Goal: Transaction & Acquisition: Book appointment/travel/reservation

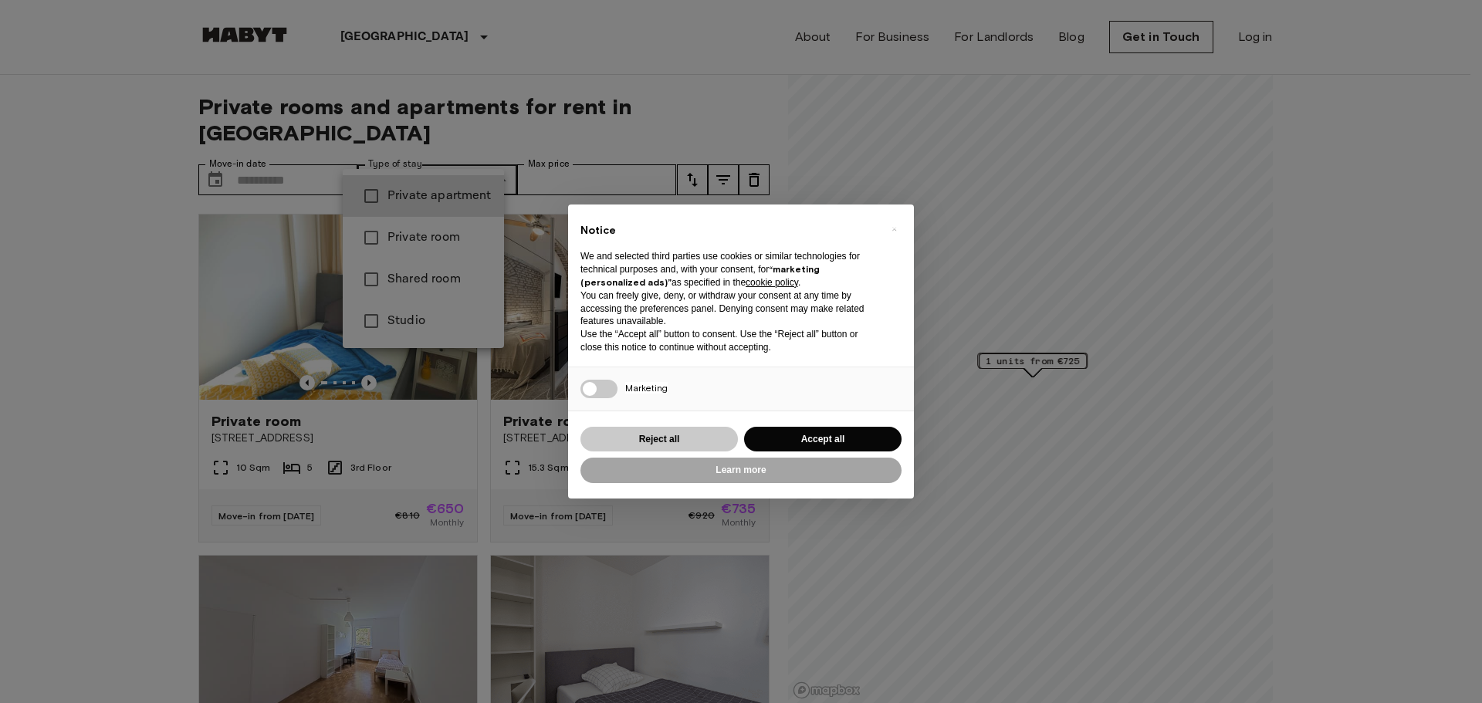
click at [705, 431] on button "Reject all" at bounding box center [658, 439] width 157 height 25
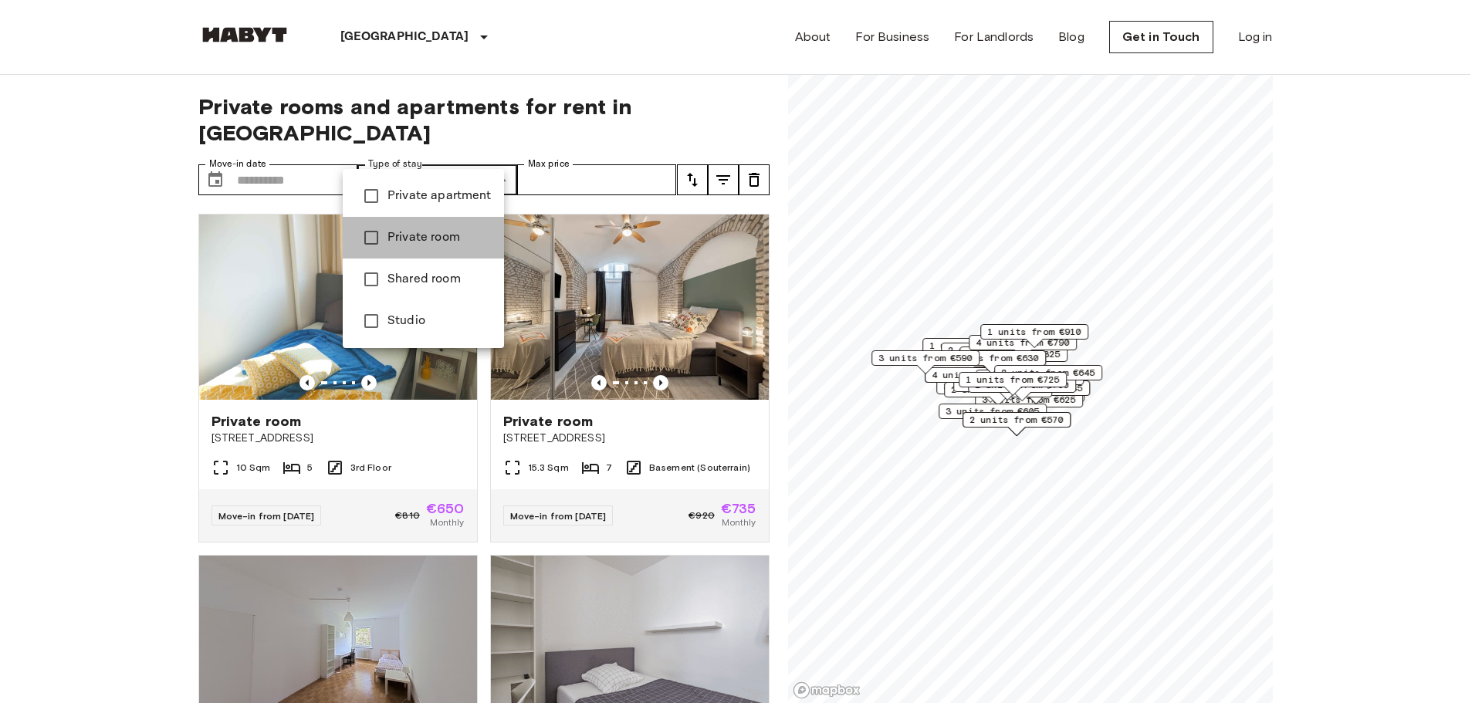
click at [456, 238] on span "Private room" at bounding box center [439, 237] width 104 height 19
type input "**********"
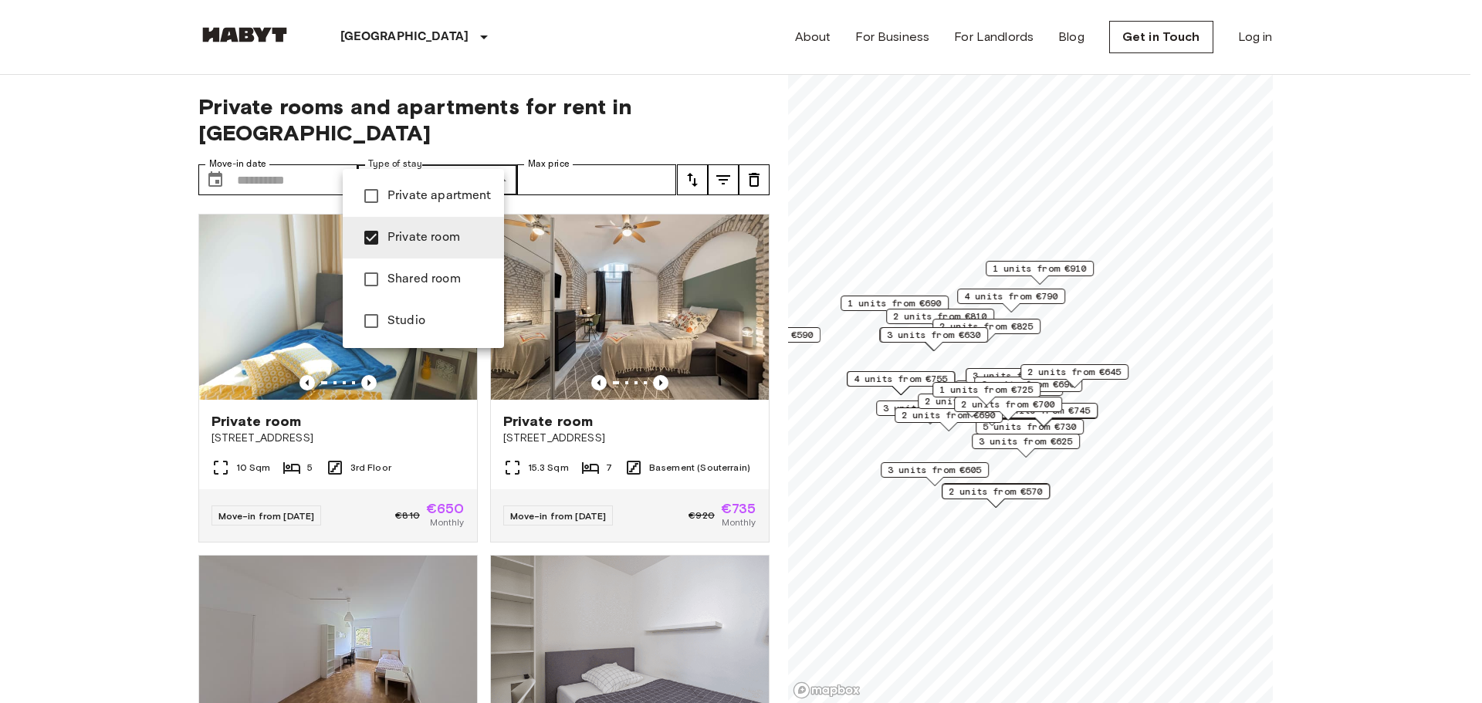
click at [560, 152] on div at bounding box center [741, 351] width 1482 height 703
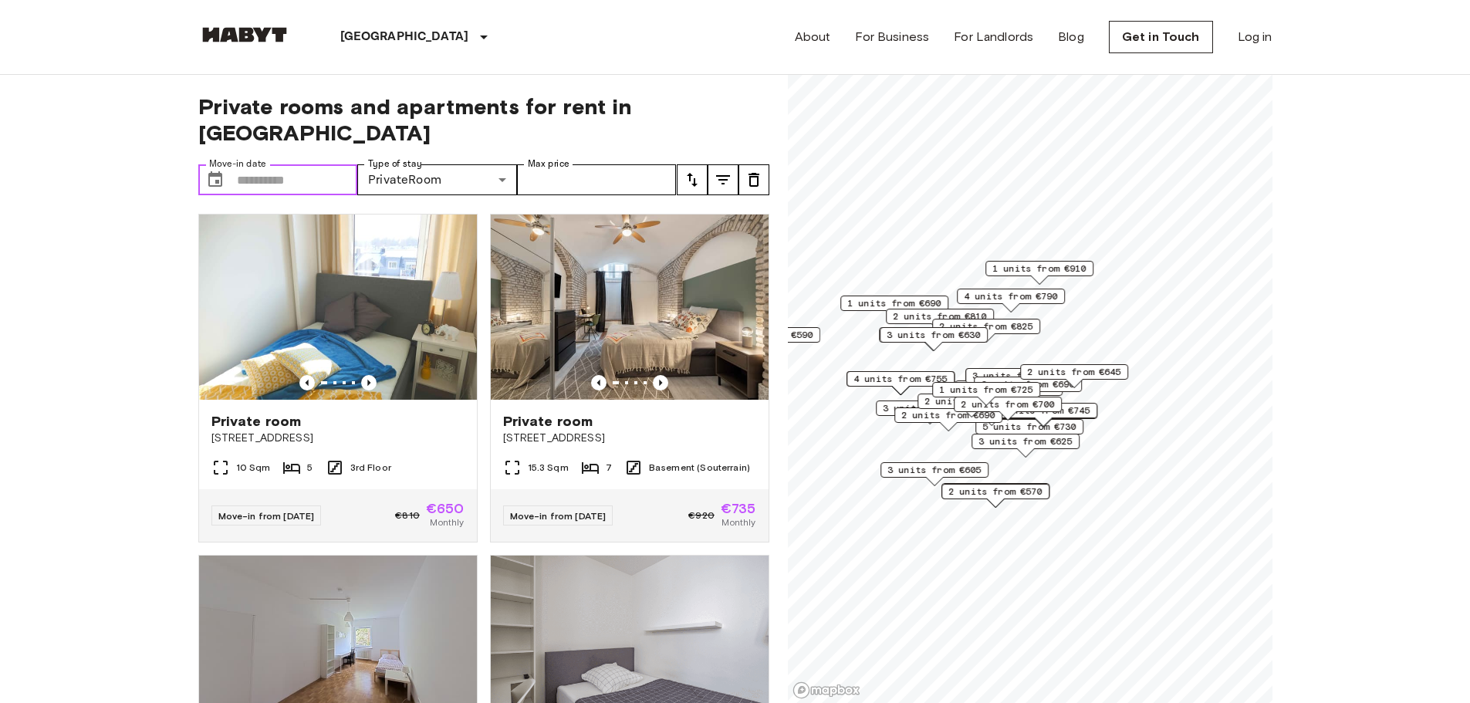
click at [292, 164] on input "Move-in date" at bounding box center [297, 179] width 121 height 31
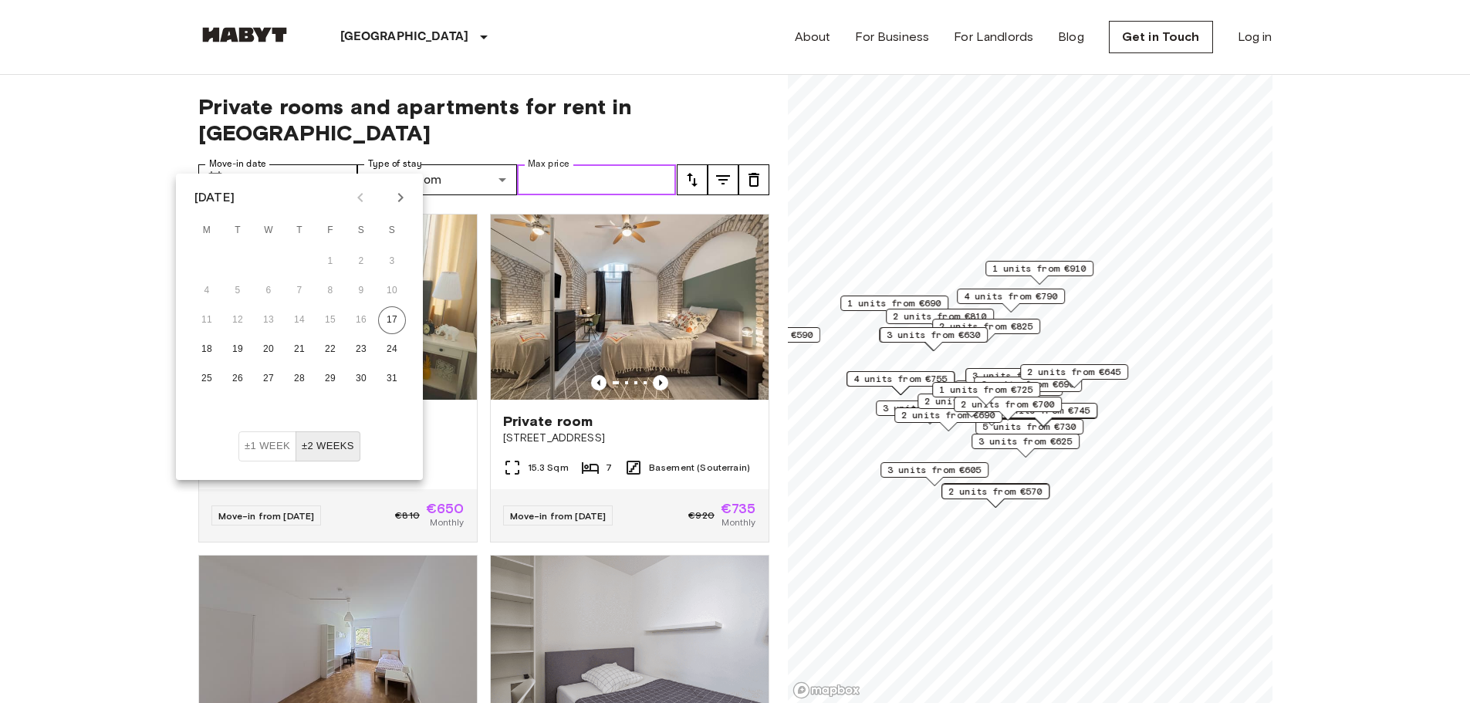
click at [613, 164] on input "Max price" at bounding box center [597, 179] width 160 height 31
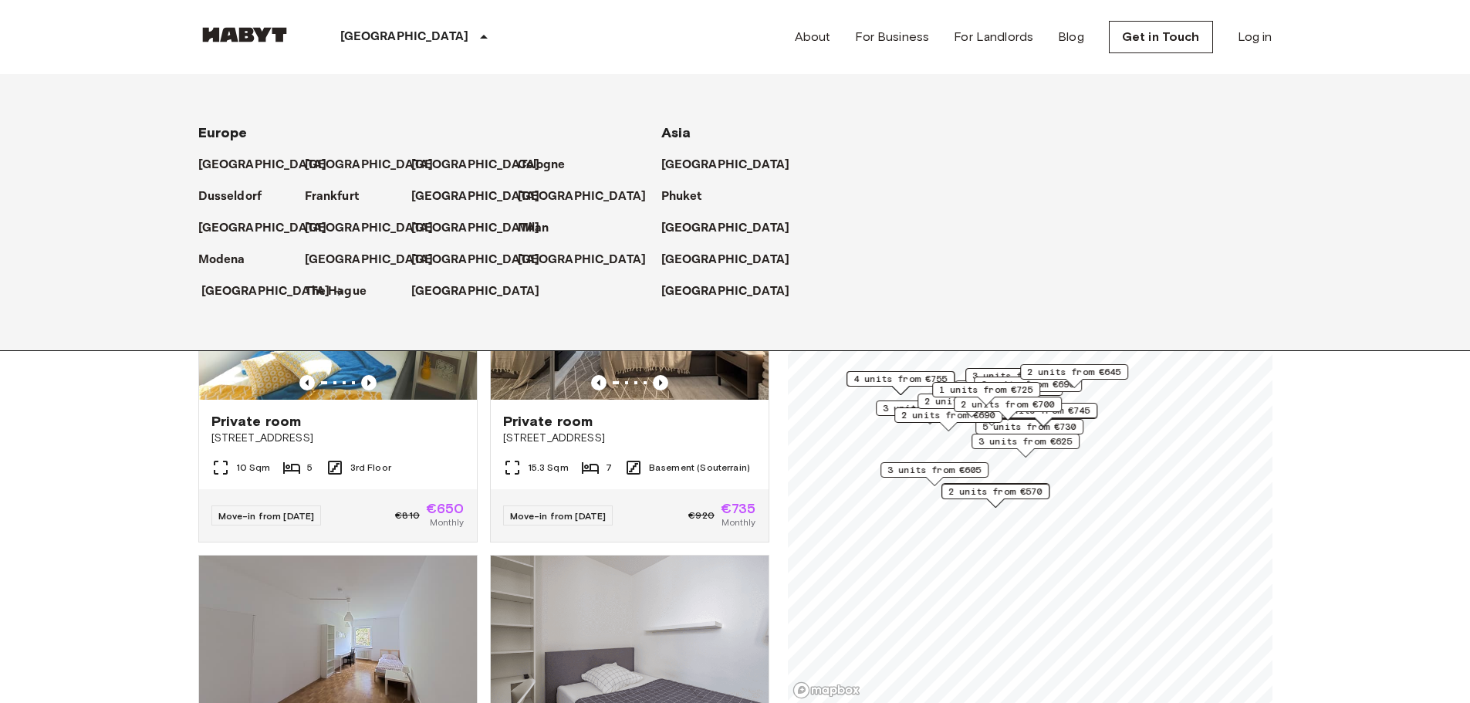
click at [248, 301] on p "[GEOGRAPHIC_DATA]" at bounding box center [265, 291] width 129 height 19
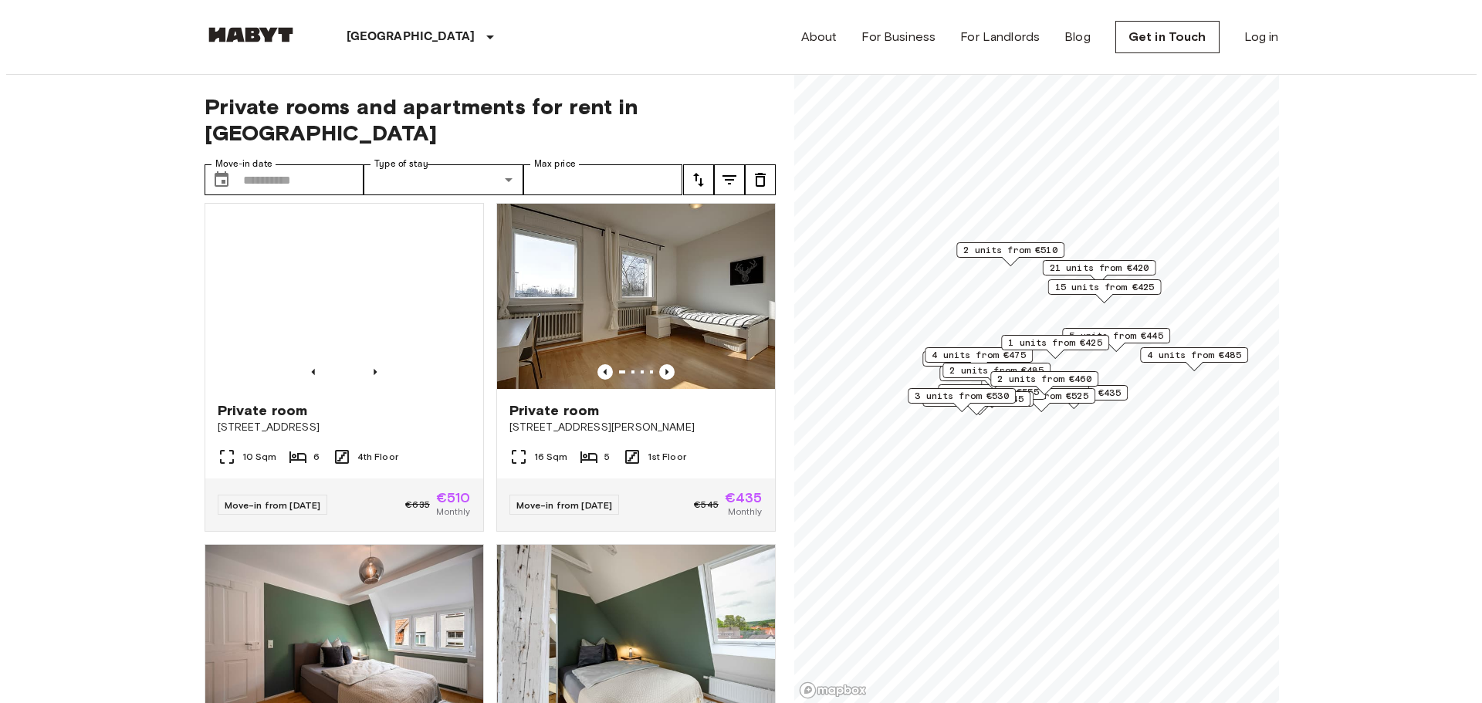
scroll to position [386, 0]
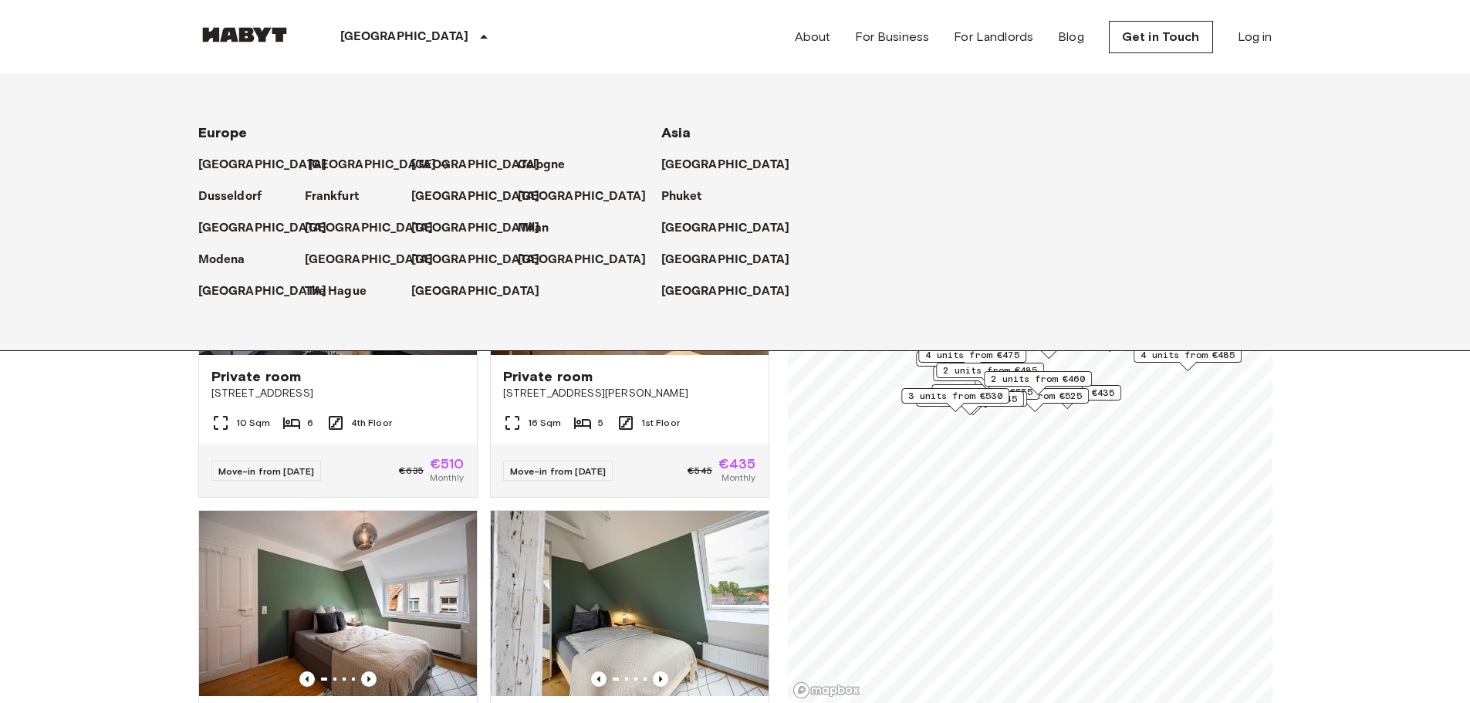
click at [329, 169] on p "[GEOGRAPHIC_DATA]" at bounding box center [372, 165] width 129 height 19
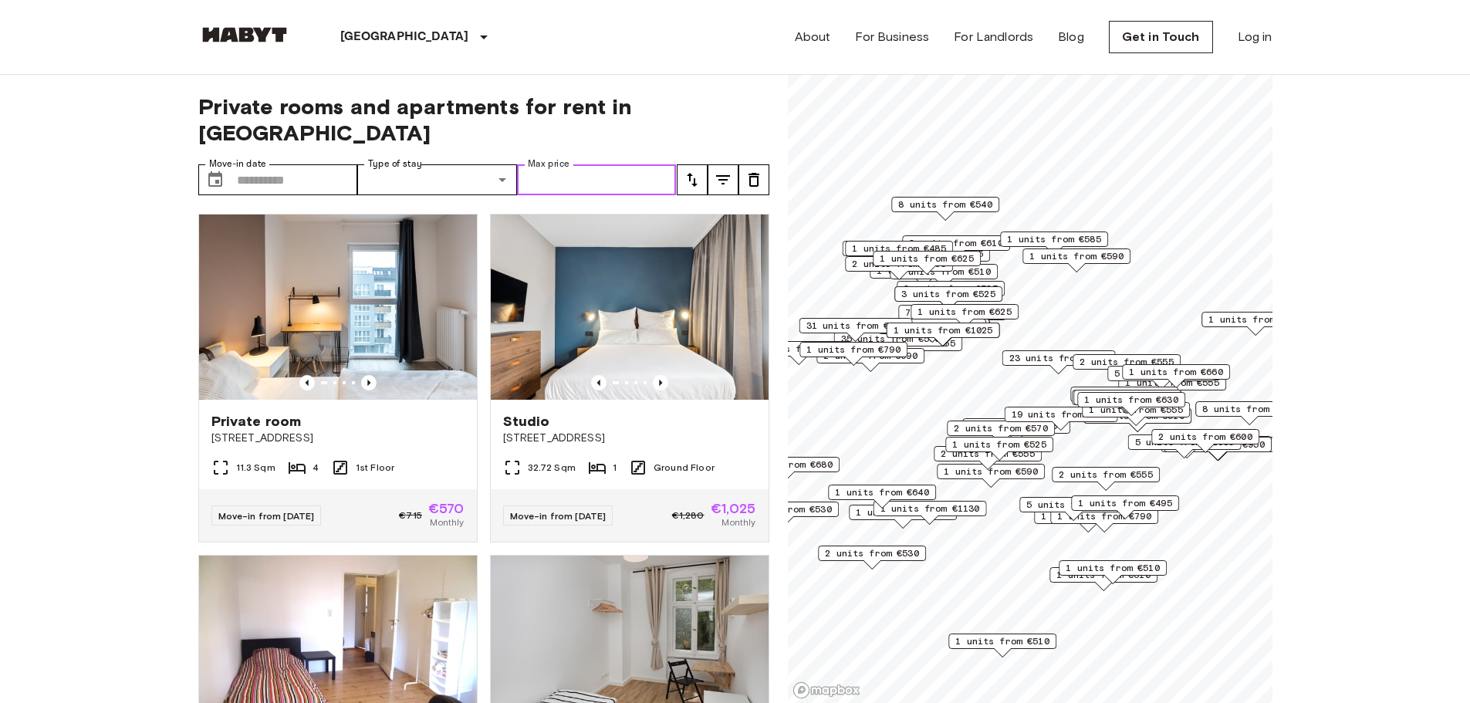
click at [540, 164] on input "Max price" at bounding box center [597, 179] width 160 height 31
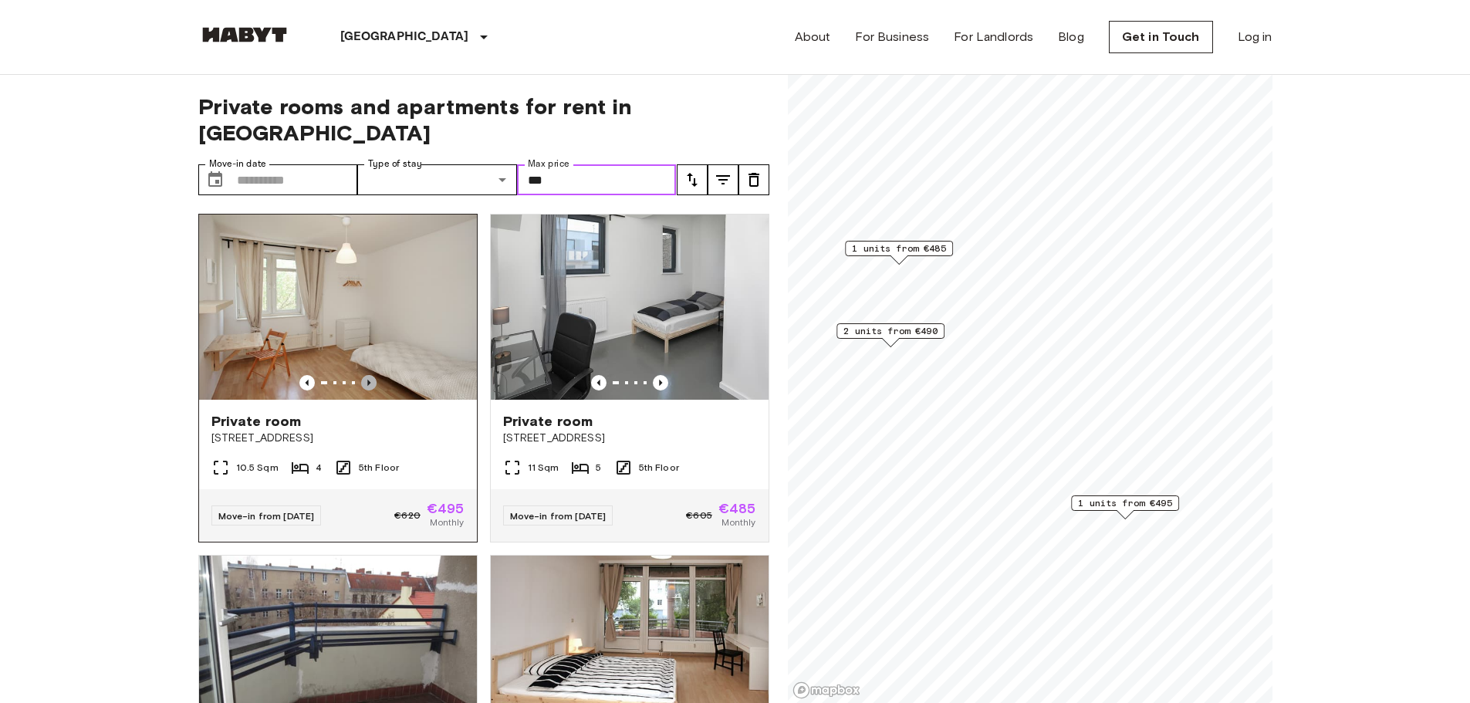
click at [366, 375] on icon "Previous image" at bounding box center [368, 382] width 15 height 15
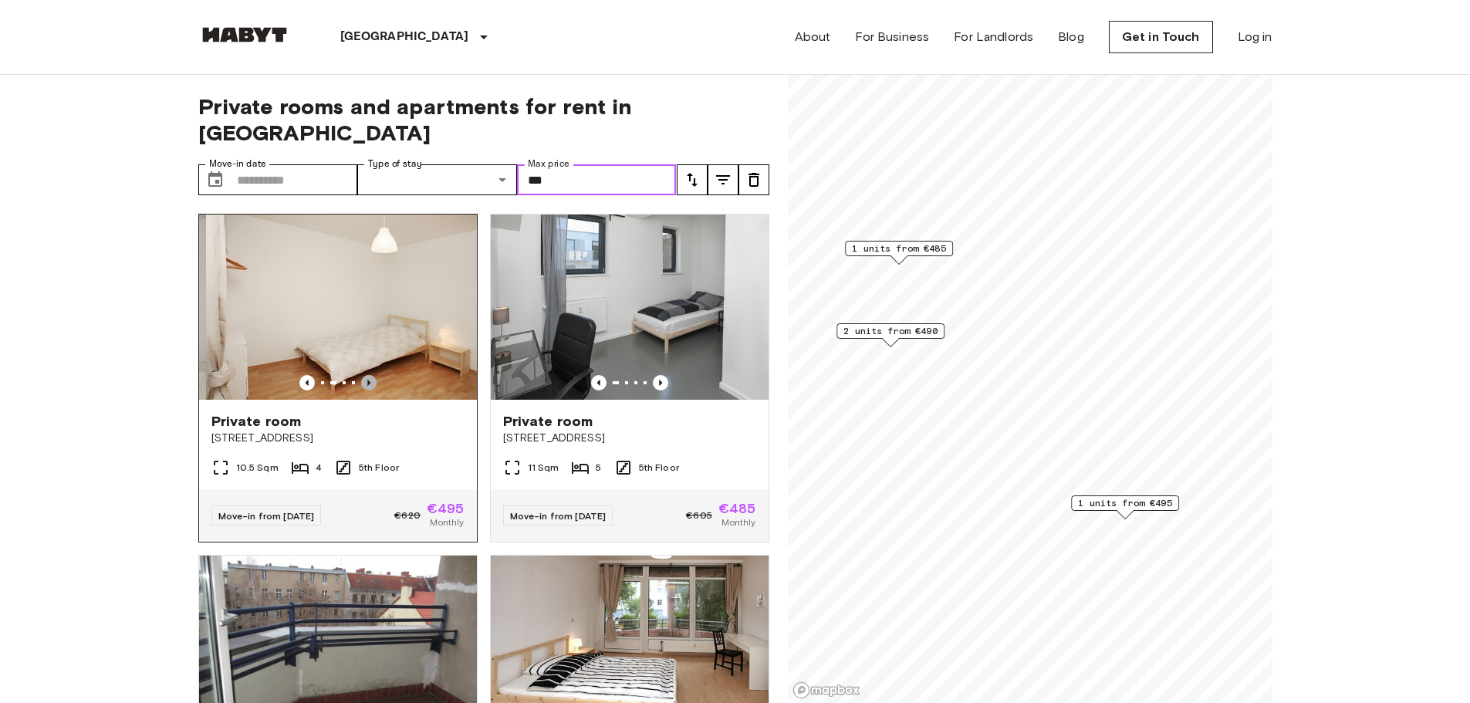
click at [366, 375] on icon "Previous image" at bounding box center [368, 382] width 15 height 15
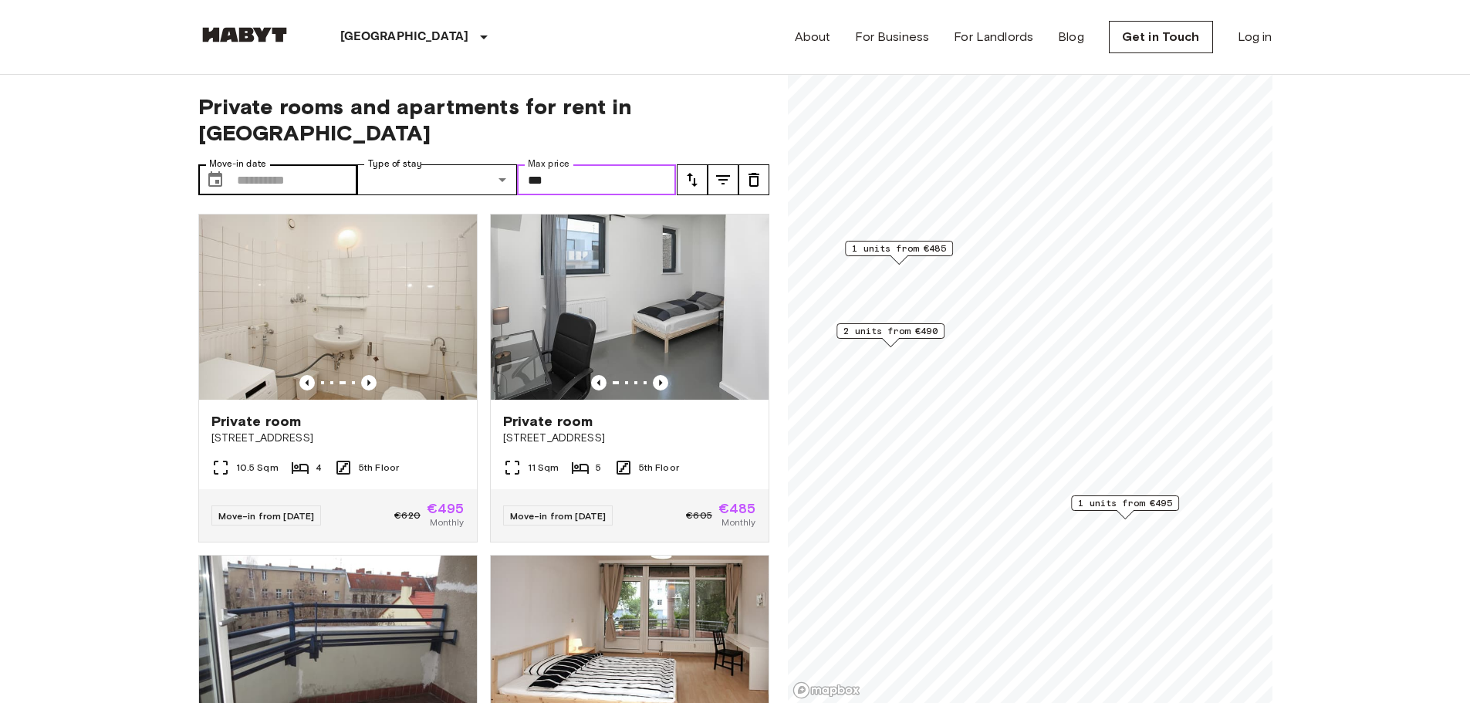
type input "***"
click at [334, 164] on input "Move-in date" at bounding box center [297, 179] width 121 height 31
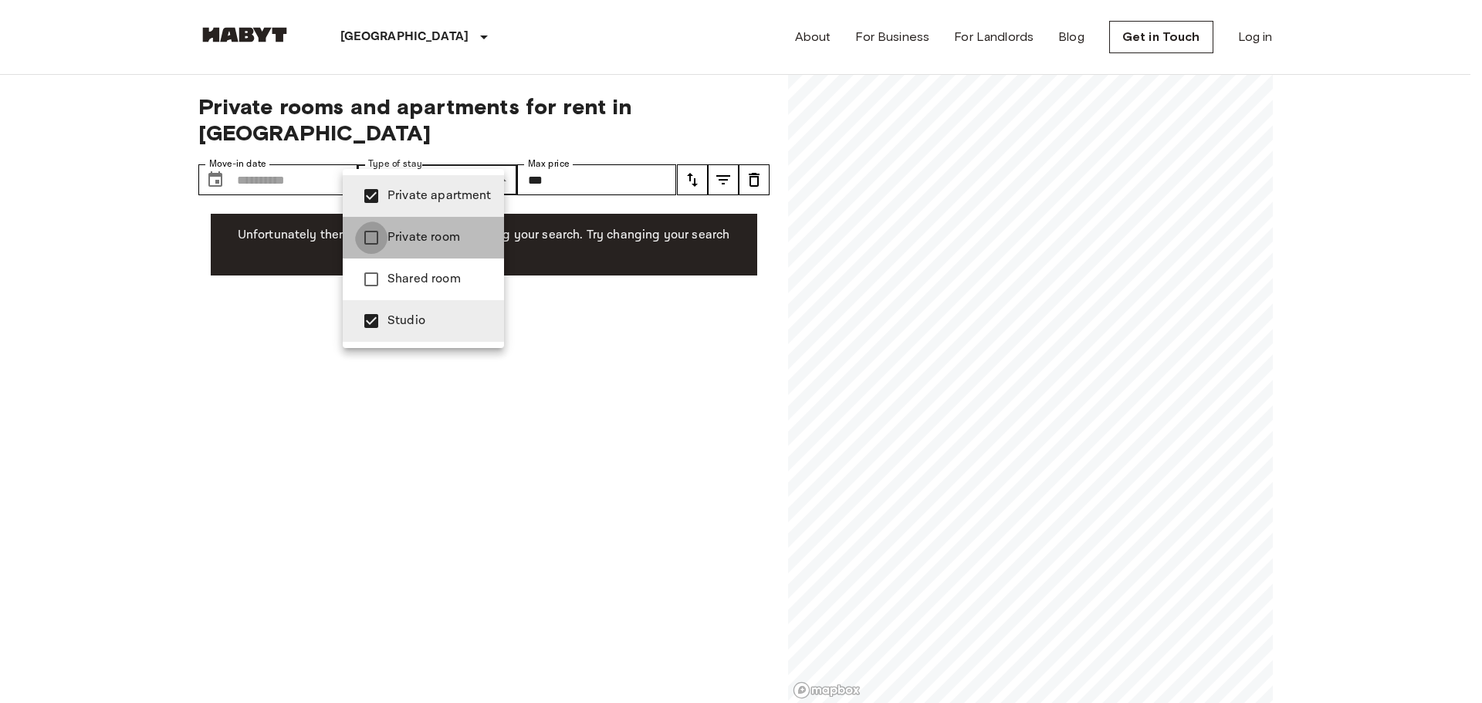
type input "**********"
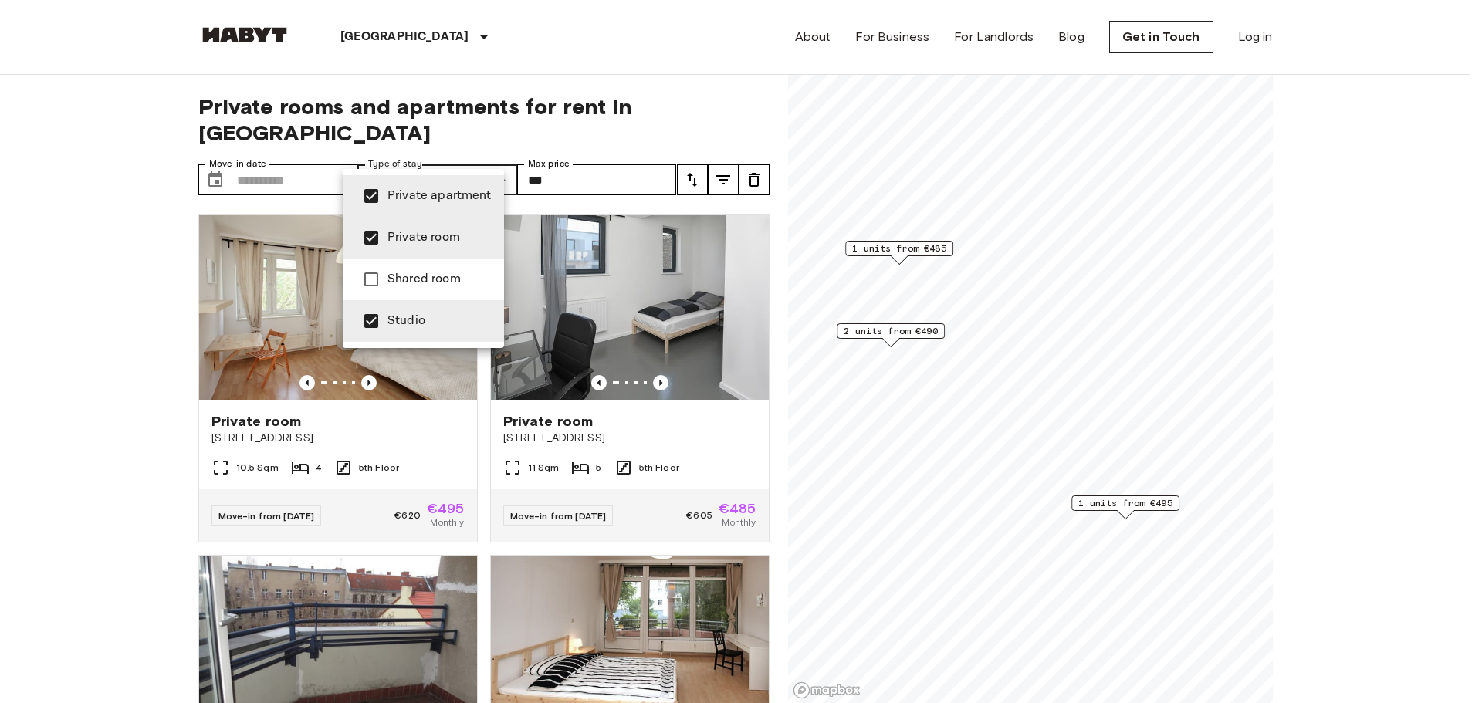
click at [29, 282] on div at bounding box center [741, 351] width 1482 height 703
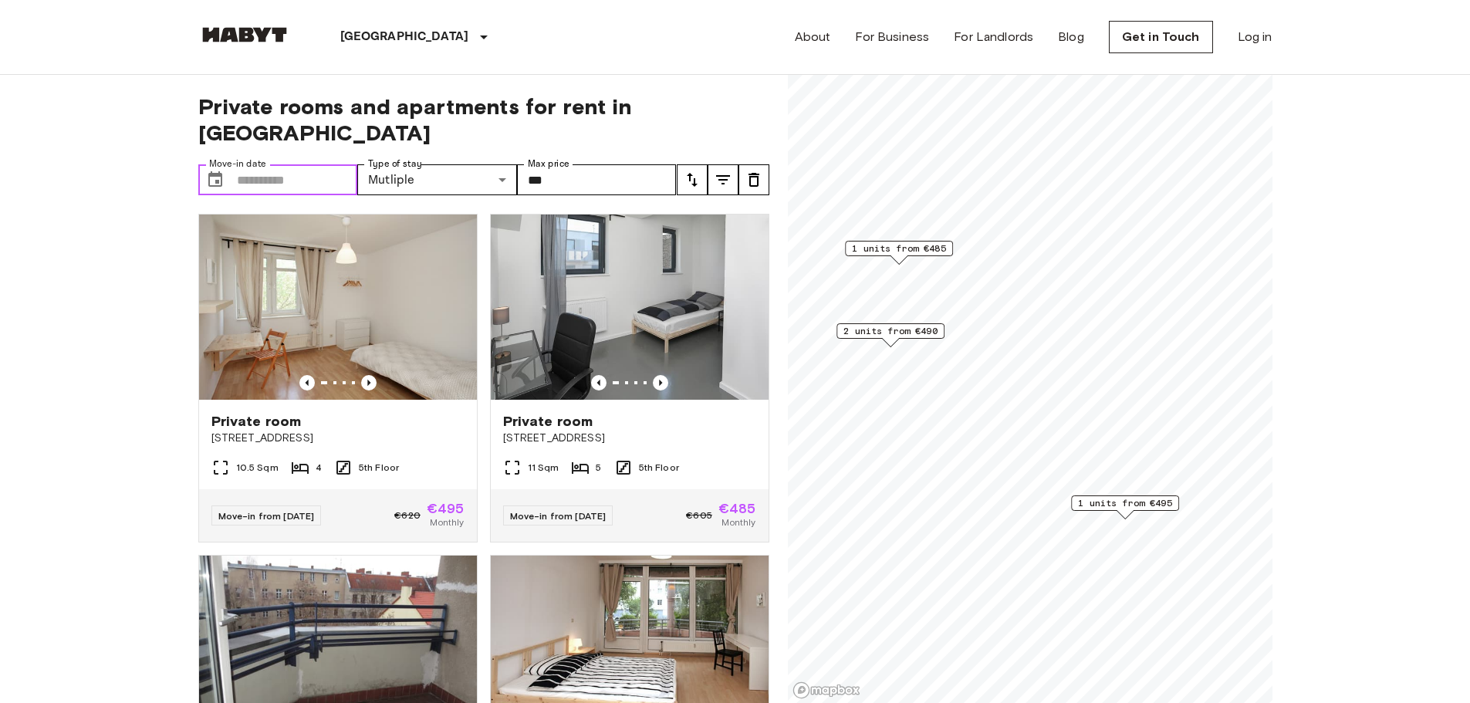
click at [266, 171] on input "Move-in date" at bounding box center [297, 179] width 121 height 31
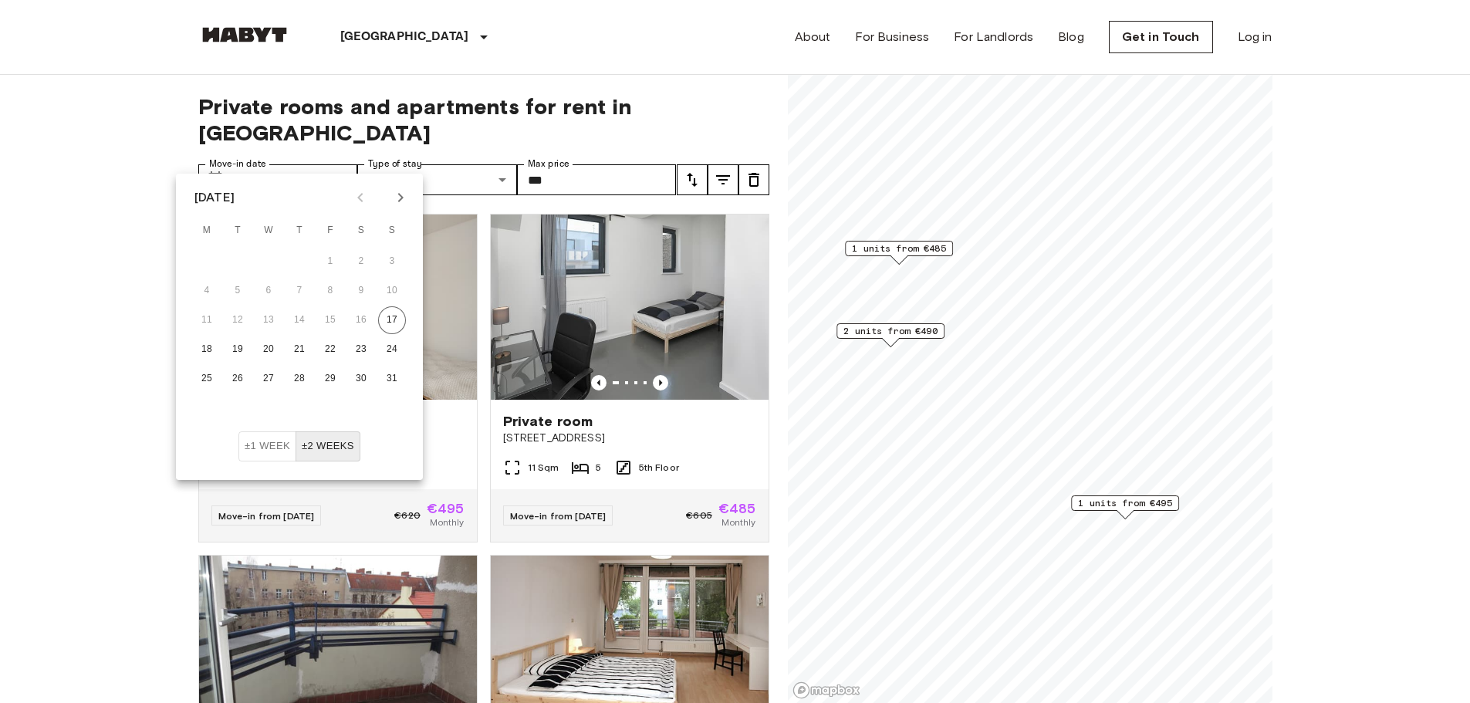
click at [401, 199] on icon "Next month" at bounding box center [400, 197] width 5 height 9
click at [404, 188] on icon "Next month" at bounding box center [400, 197] width 19 height 19
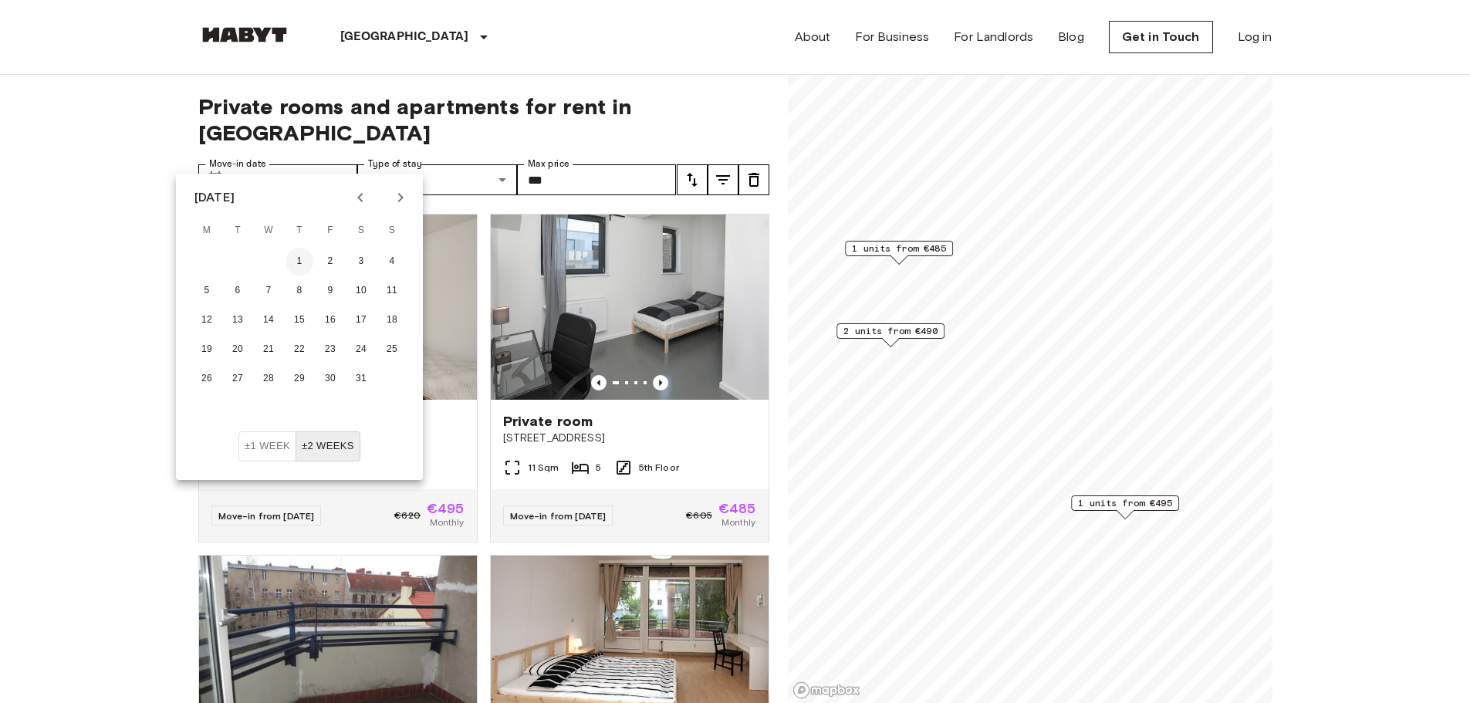
click at [299, 253] on button "1" at bounding box center [300, 262] width 28 height 28
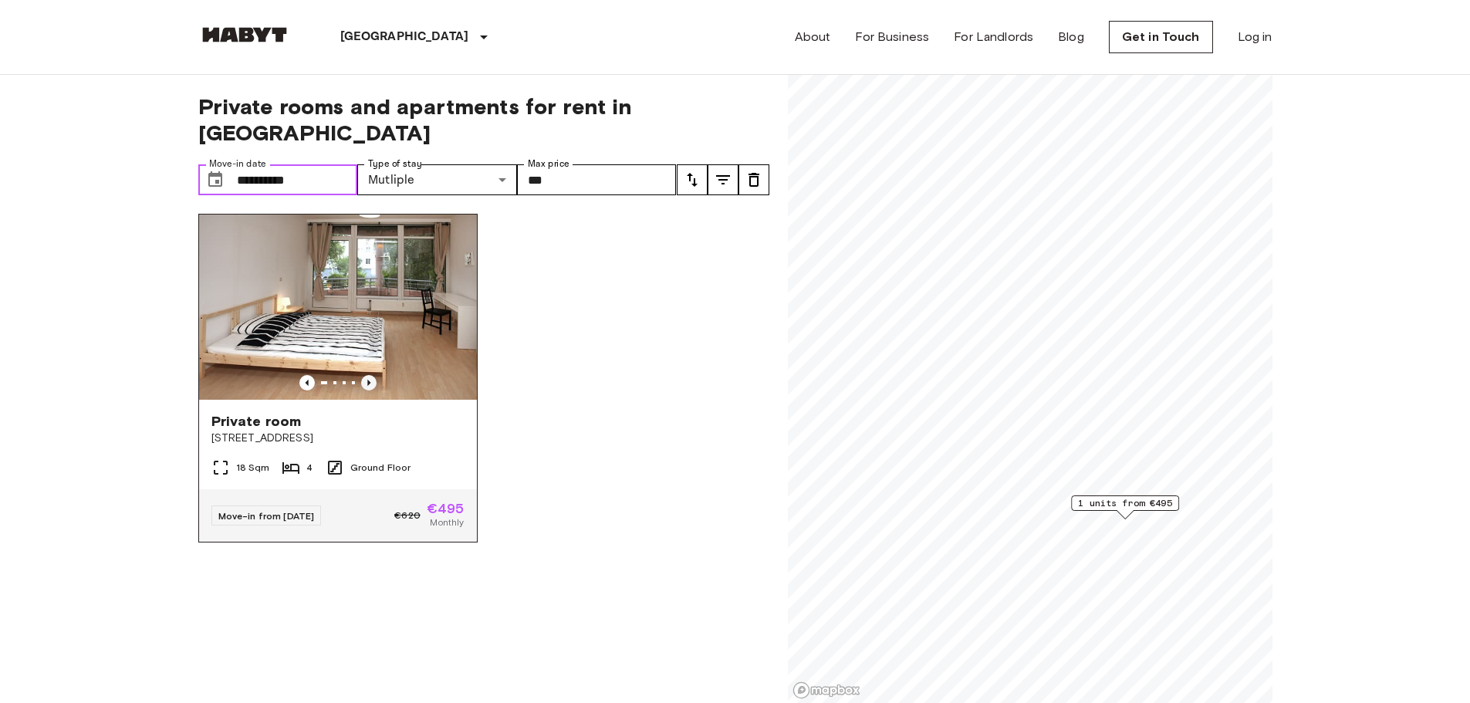
click at [367, 380] on icon "Previous image" at bounding box center [368, 383] width 3 height 6
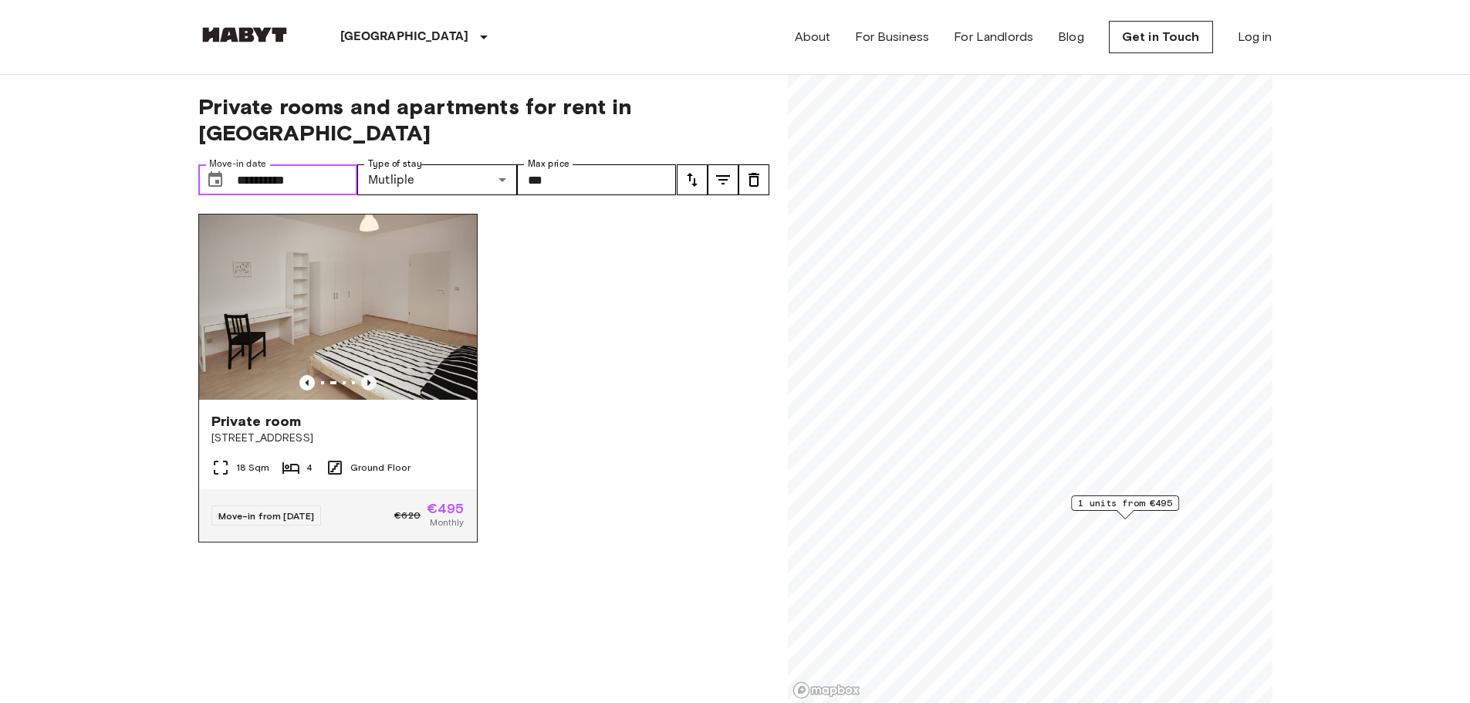
click at [367, 380] on icon "Previous image" at bounding box center [368, 383] width 3 height 6
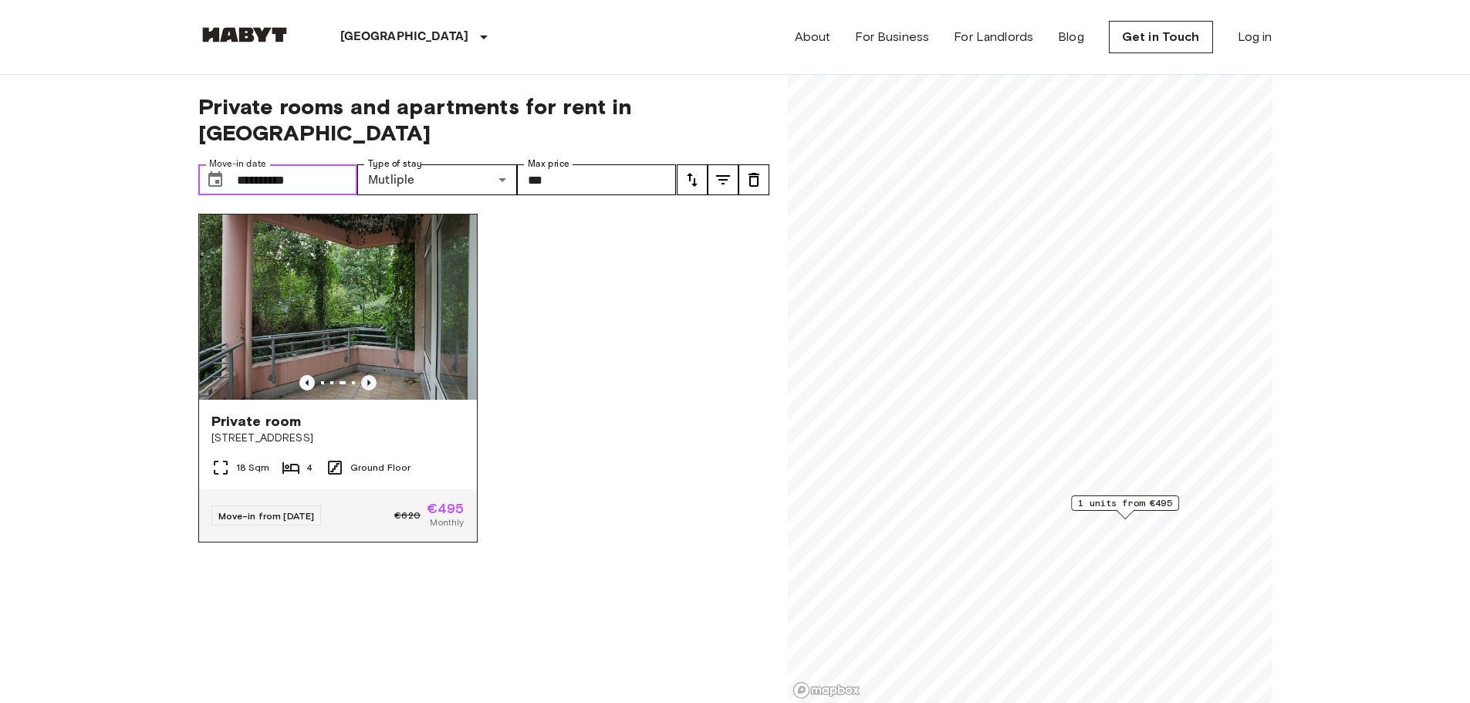
click at [367, 380] on icon "Previous image" at bounding box center [368, 383] width 3 height 6
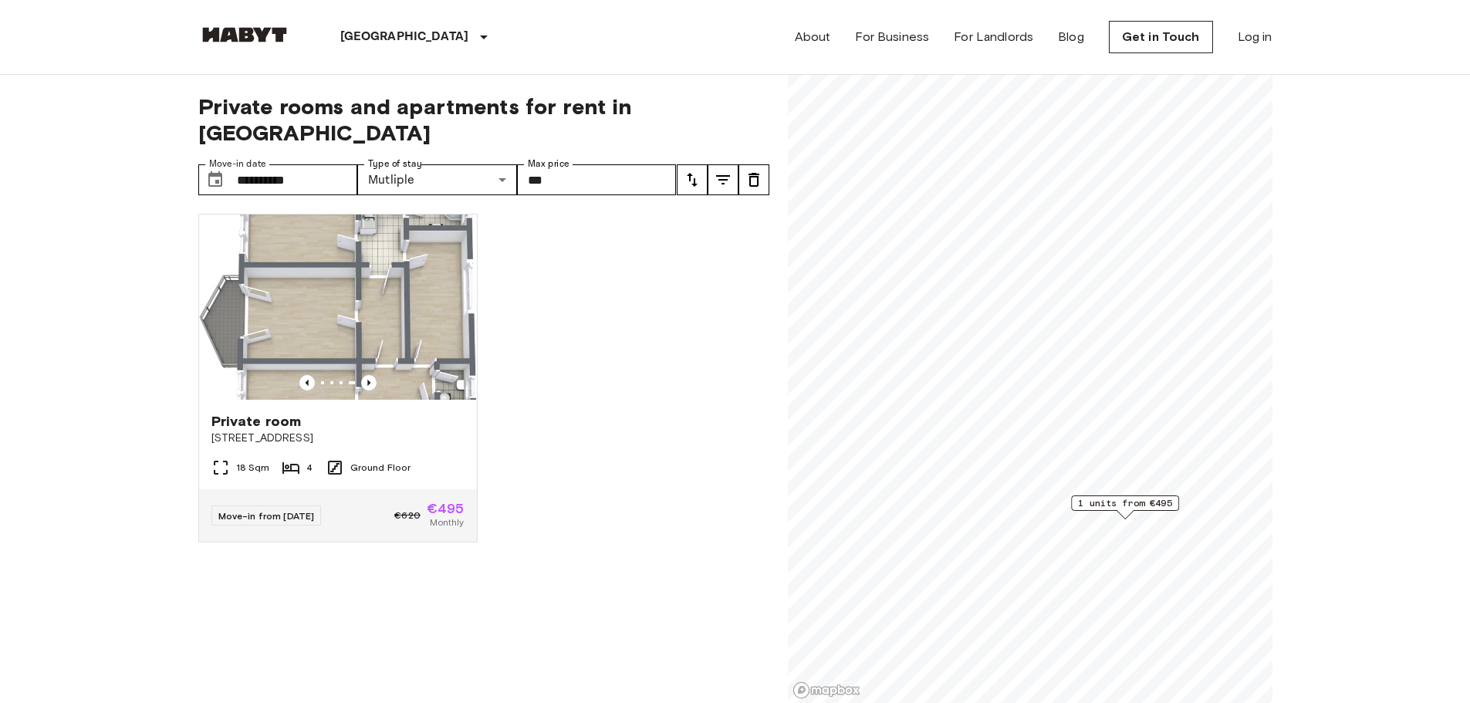
click at [694, 173] on icon "tune" at bounding box center [692, 180] width 11 height 14
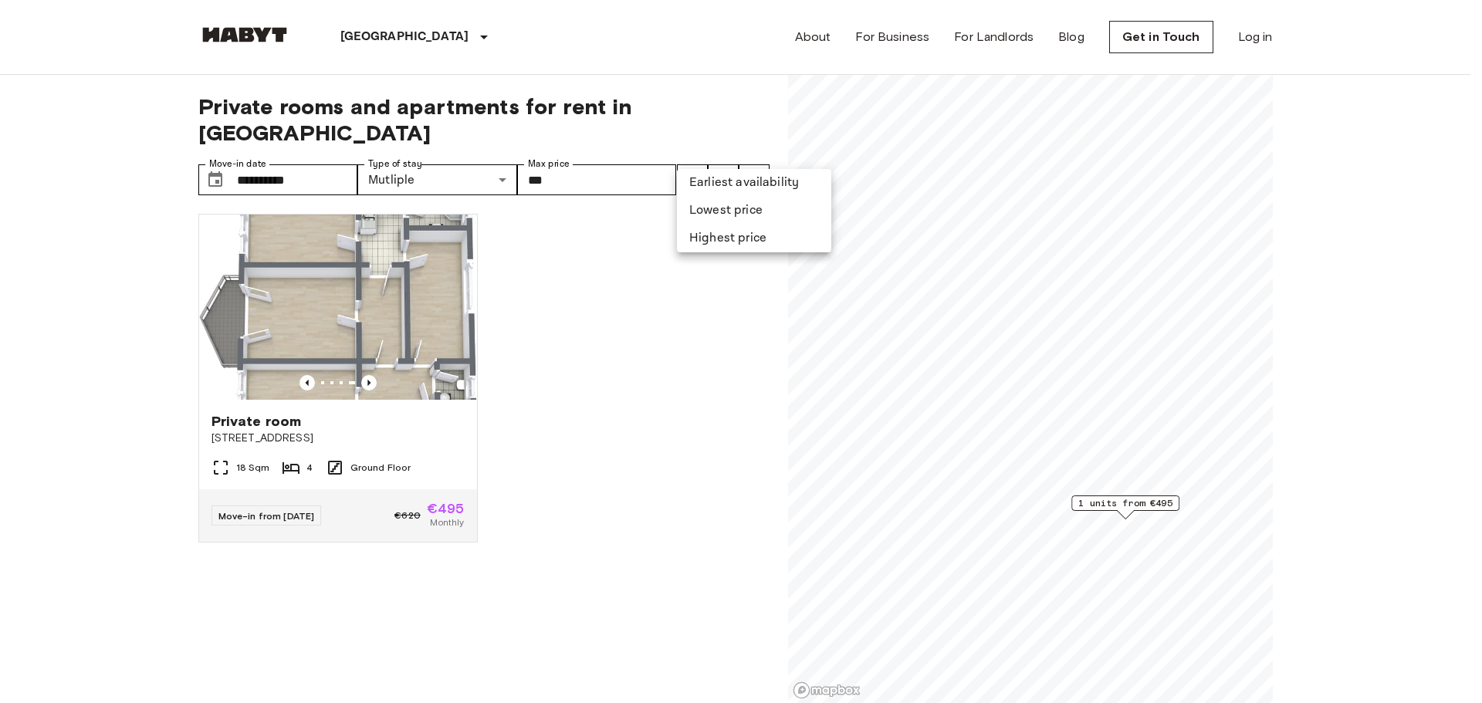
click at [719, 187] on li "Earliest availability" at bounding box center [754, 183] width 154 height 28
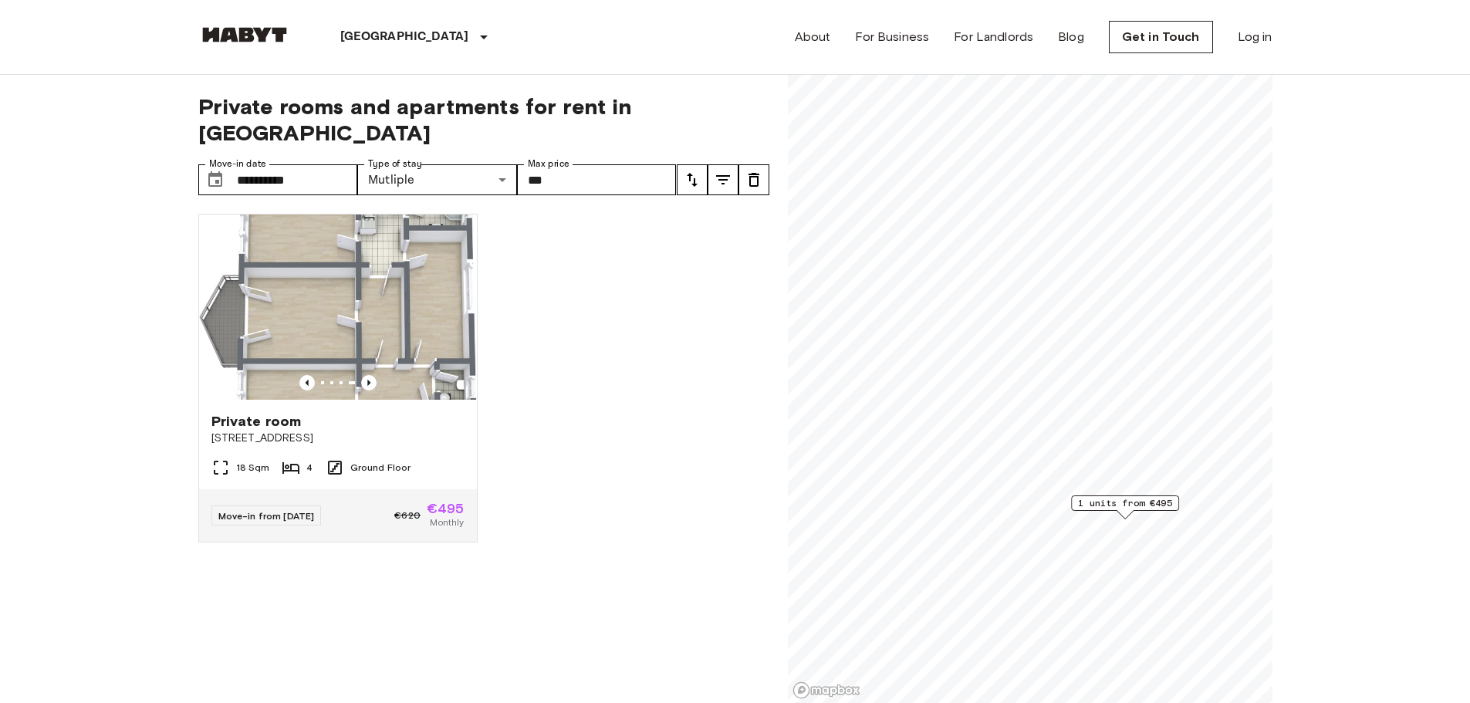
click at [690, 171] on icon "tune" at bounding box center [692, 180] width 19 height 19
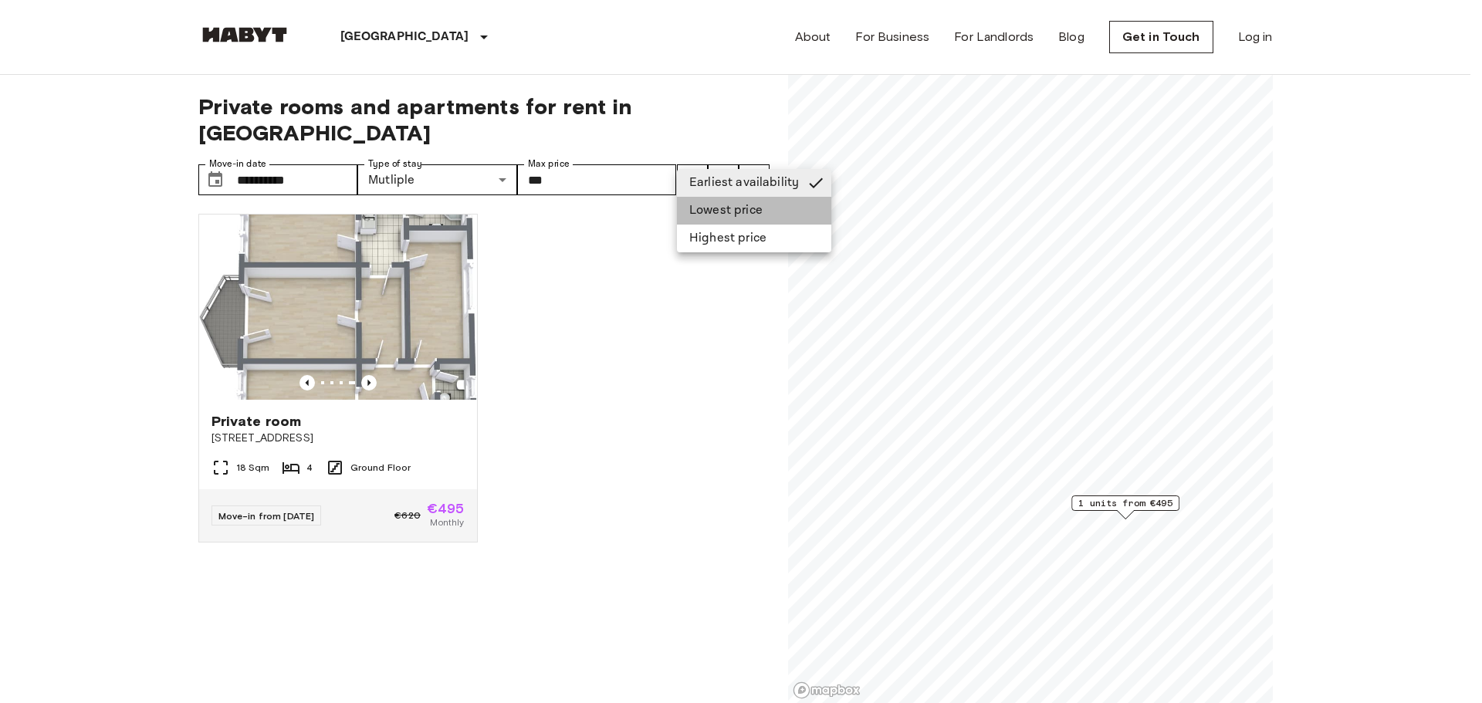
click at [702, 215] on li "Lowest price" at bounding box center [754, 211] width 154 height 28
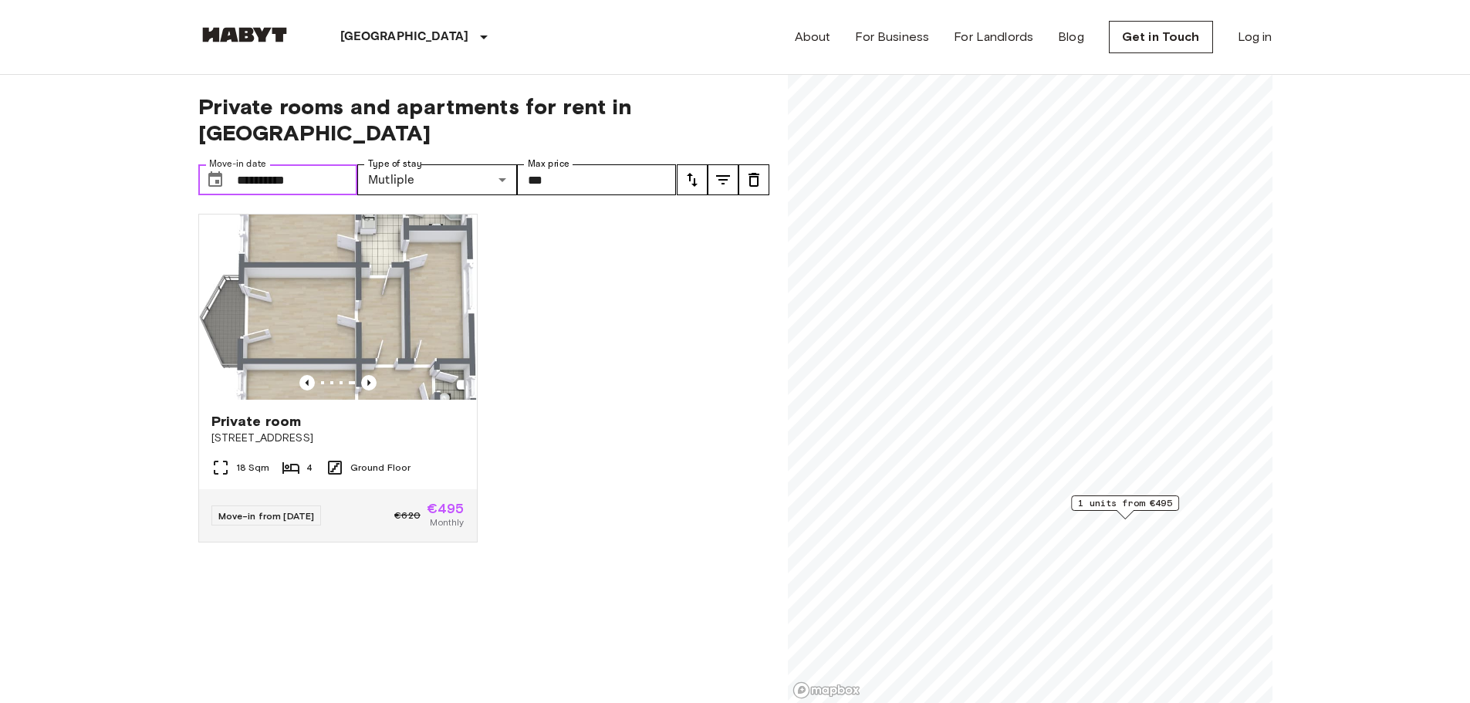
click at [317, 166] on input "**********" at bounding box center [297, 179] width 121 height 31
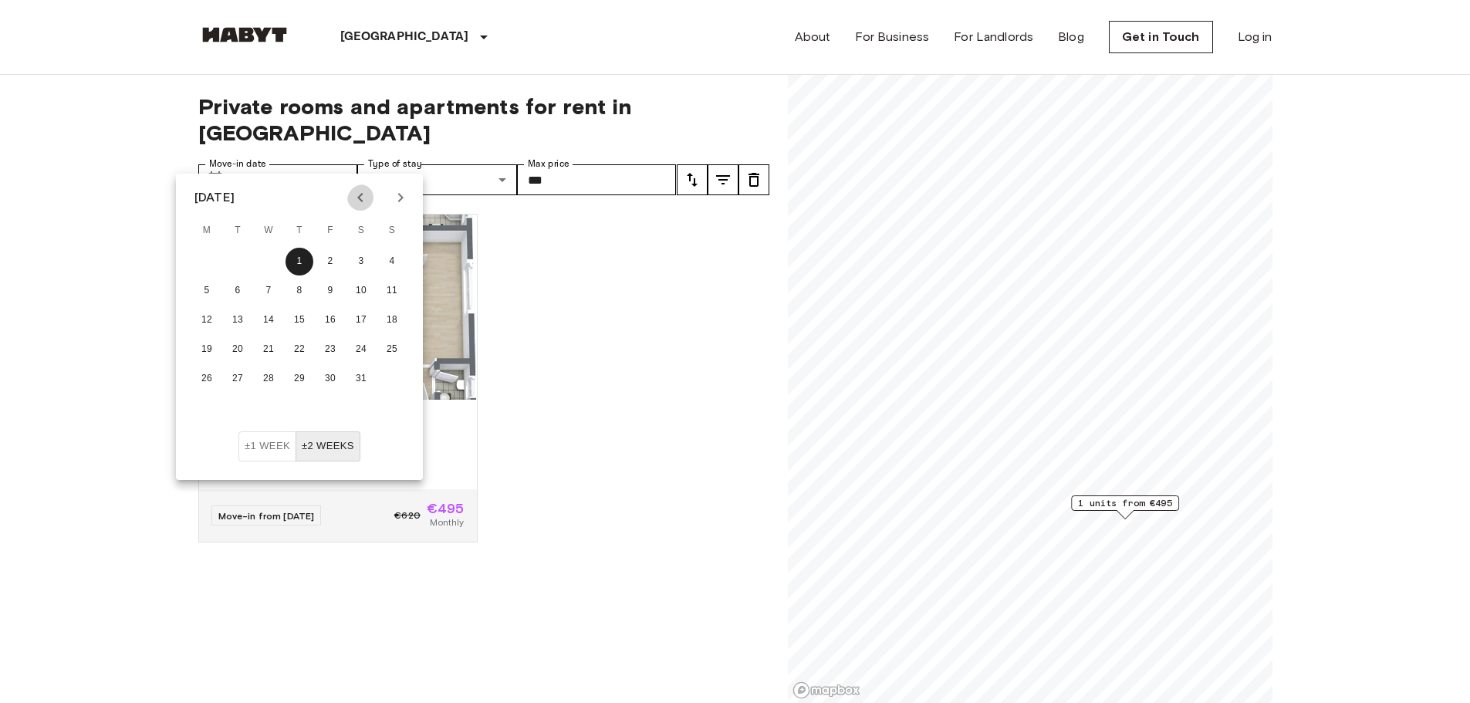
click at [366, 195] on button "Previous month" at bounding box center [360, 197] width 26 height 26
click at [265, 262] on button "1" at bounding box center [269, 262] width 28 height 28
type input "**********"
